Goal: Information Seeking & Learning: Learn about a topic

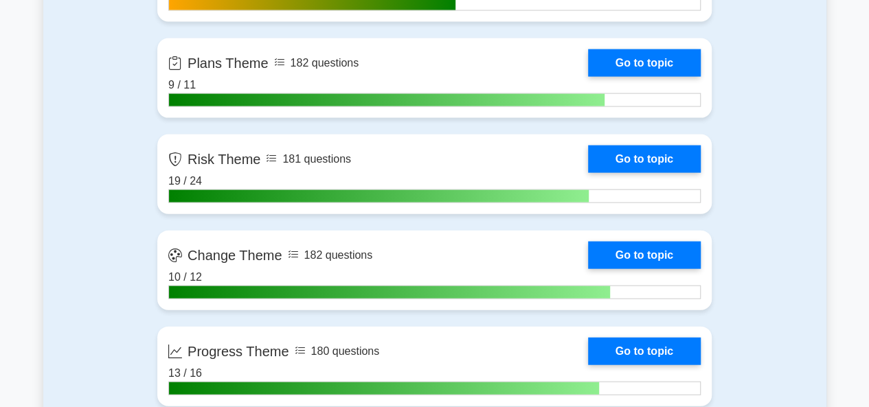
scroll to position [1413, 0]
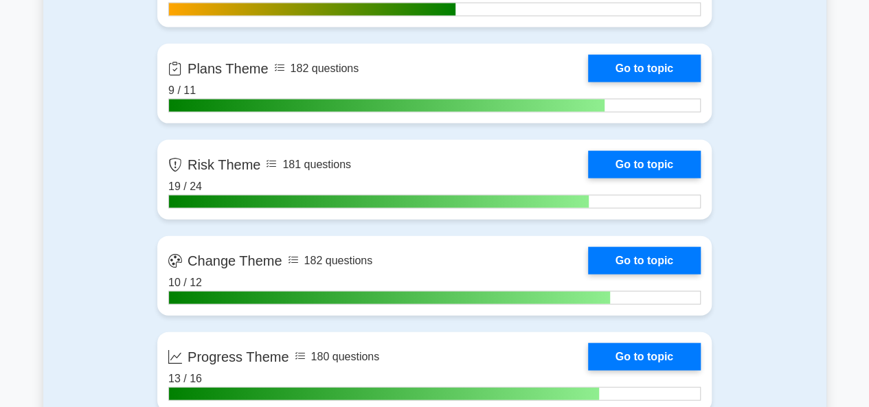
click at [771, 234] on div "Contents of the PRINCE2 Foundation package 1795 PRINCE2 Foundation questions gr…" at bounding box center [434, 6] width 783 height 1059
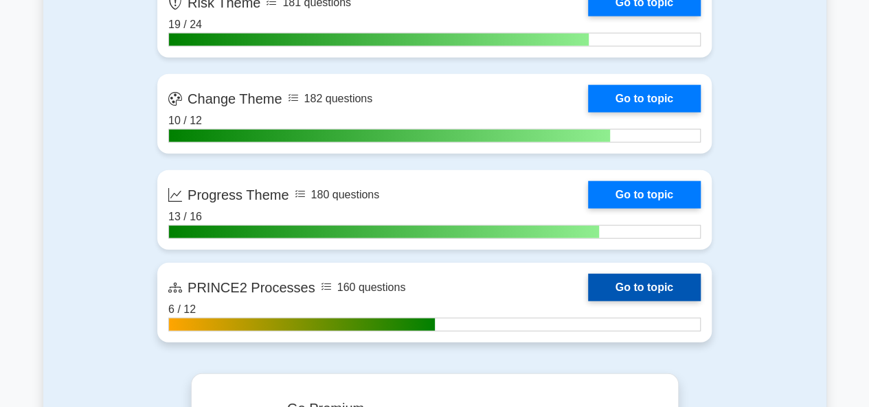
scroll to position [1574, 0]
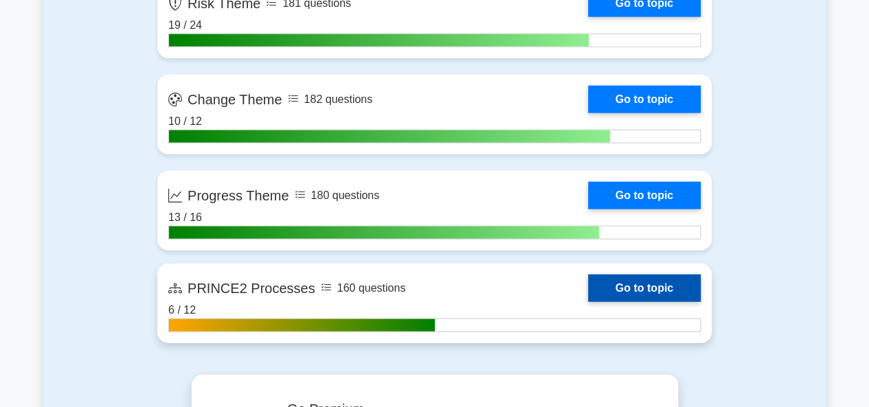
click at [596, 275] on link "Go to topic" at bounding box center [644, 288] width 113 height 27
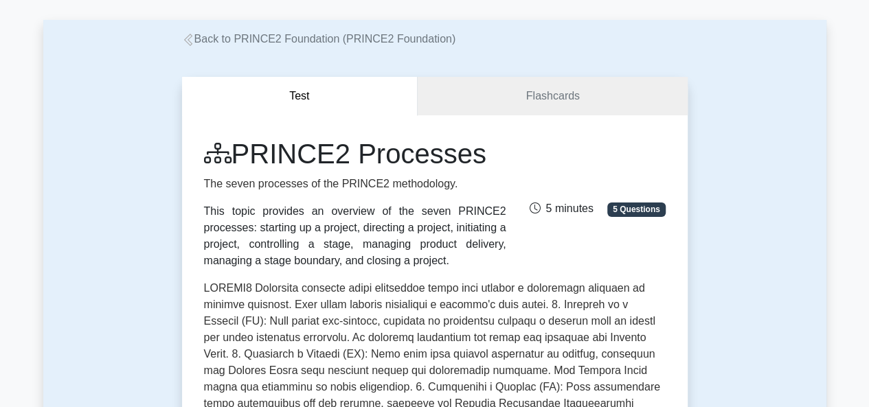
scroll to position [58, 0]
click at [593, 109] on link "Flashcards" at bounding box center [552, 95] width 269 height 39
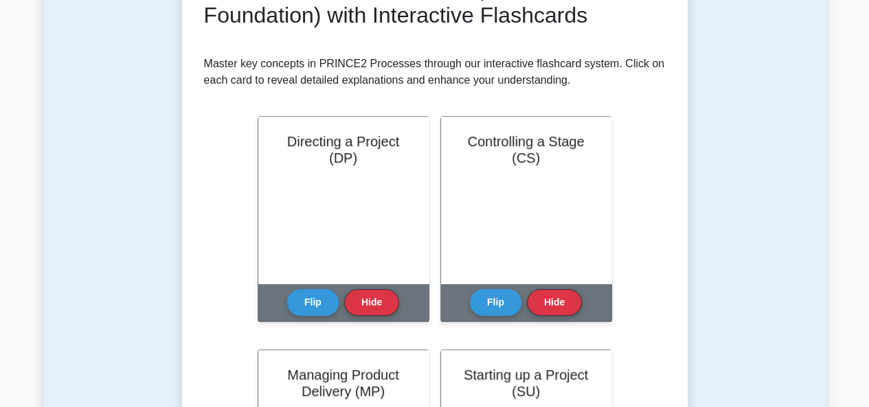
scroll to position [231, 0]
